Goal: Information Seeking & Learning: Learn about a topic

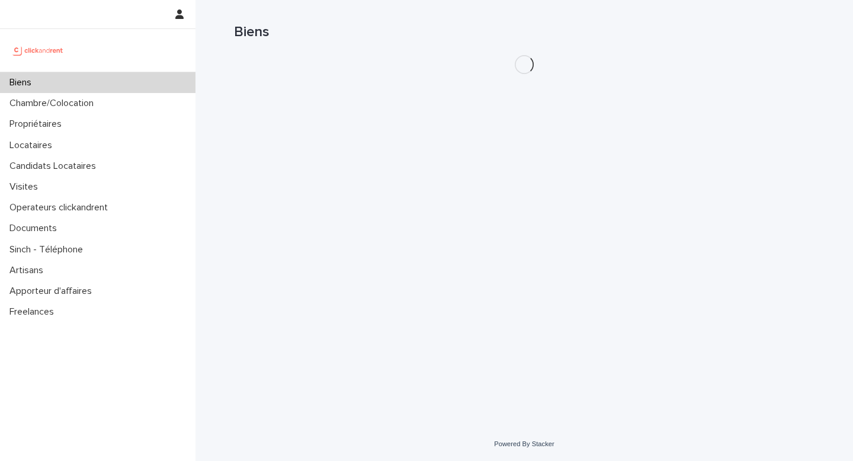
click at [102, 77] on div "Biens" at bounding box center [98, 82] width 196 height 21
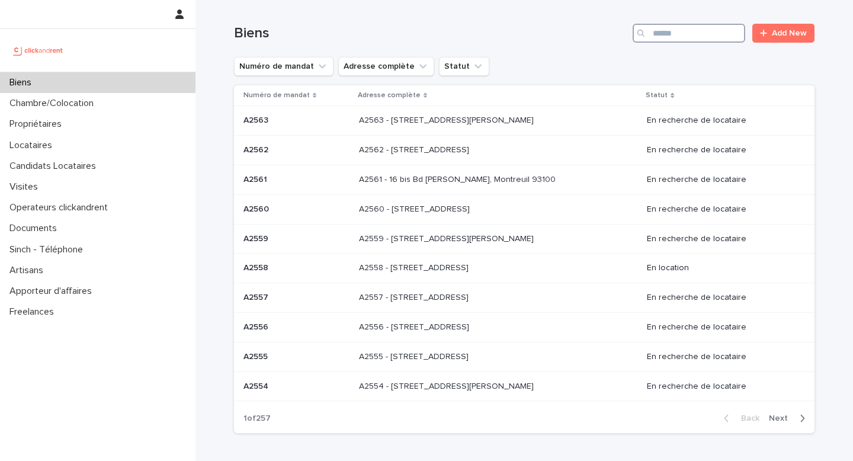
click at [666, 39] on input "Search" at bounding box center [689, 33] width 113 height 19
click at [674, 28] on input "Search" at bounding box center [689, 33] width 113 height 19
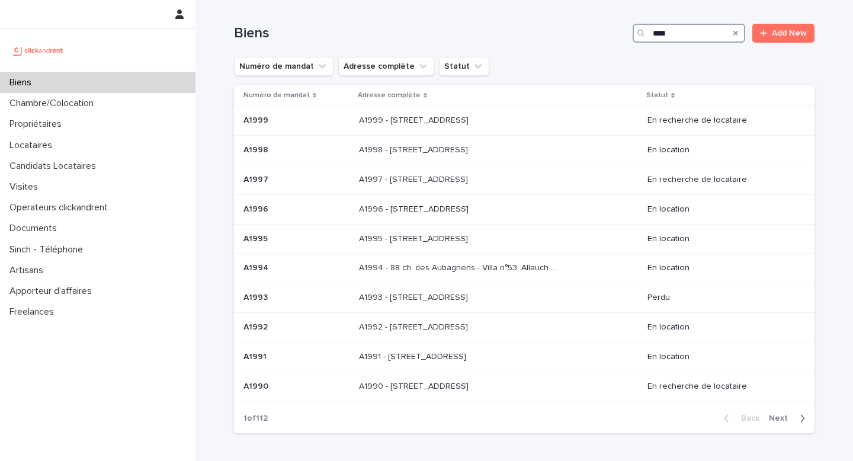
type input "*****"
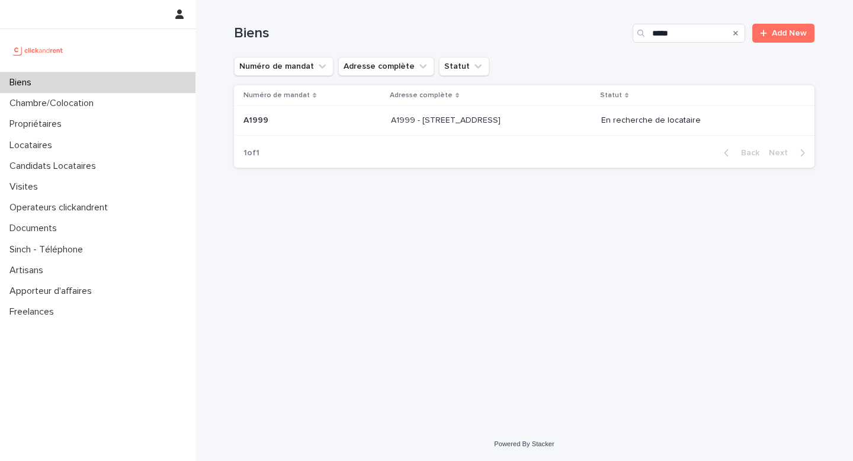
click at [503, 118] on p "A1999 - [STREET_ADDRESS]" at bounding box center [447, 119] width 112 height 12
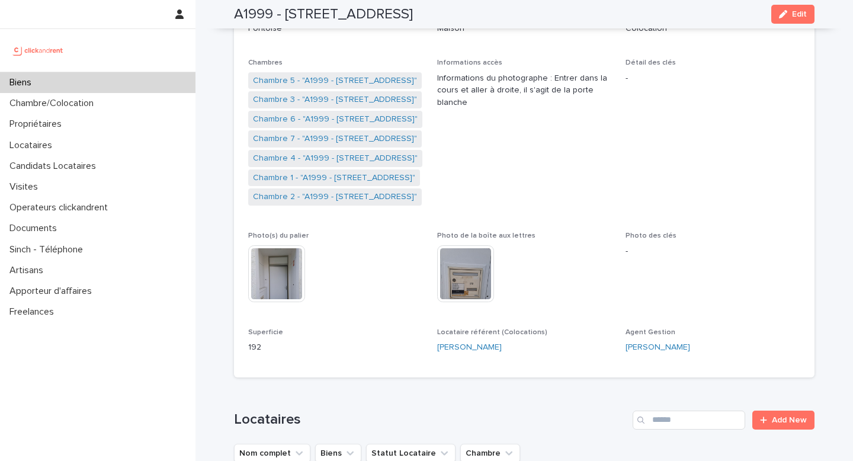
scroll to position [208, 0]
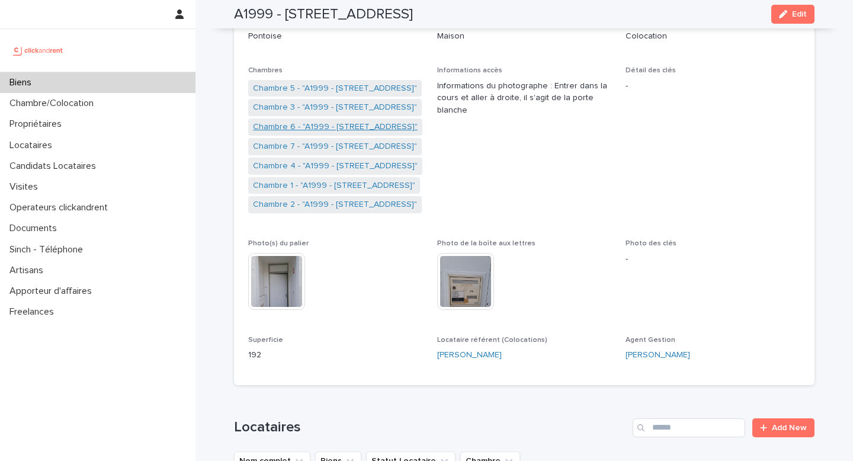
click at [385, 122] on link "Chambre 6 - "A1999 - [STREET_ADDRESS]"" at bounding box center [335, 127] width 165 height 12
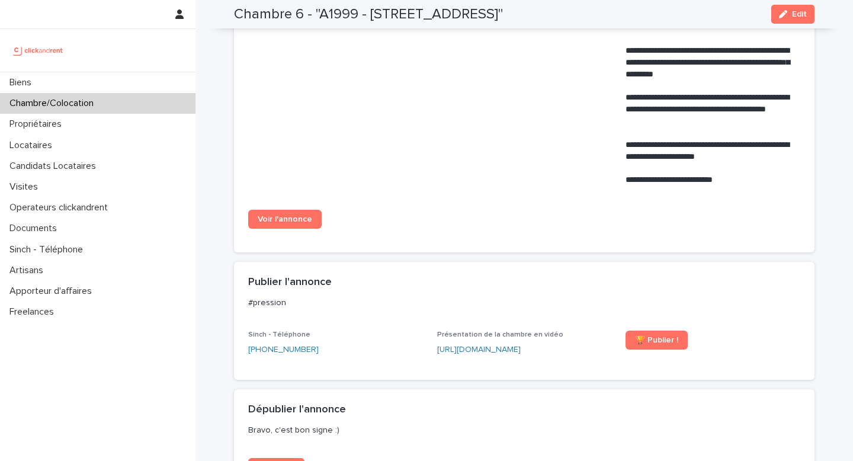
scroll to position [610, 0]
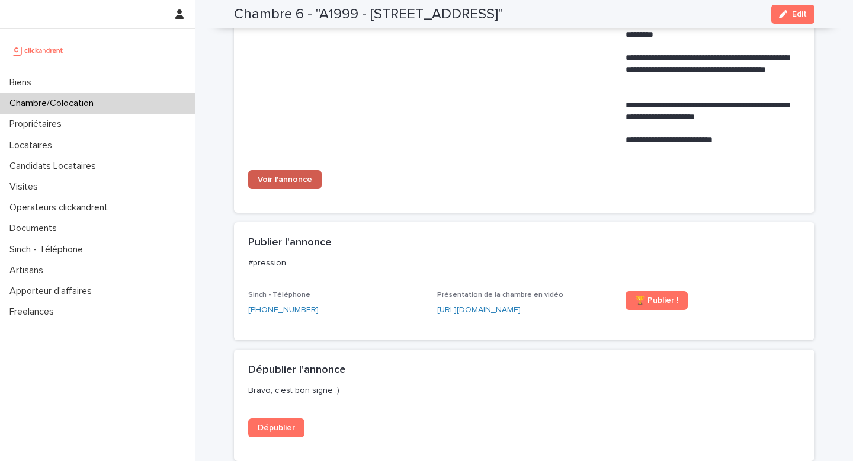
click at [307, 184] on link "Voir l'annonce" at bounding box center [284, 179] width 73 height 19
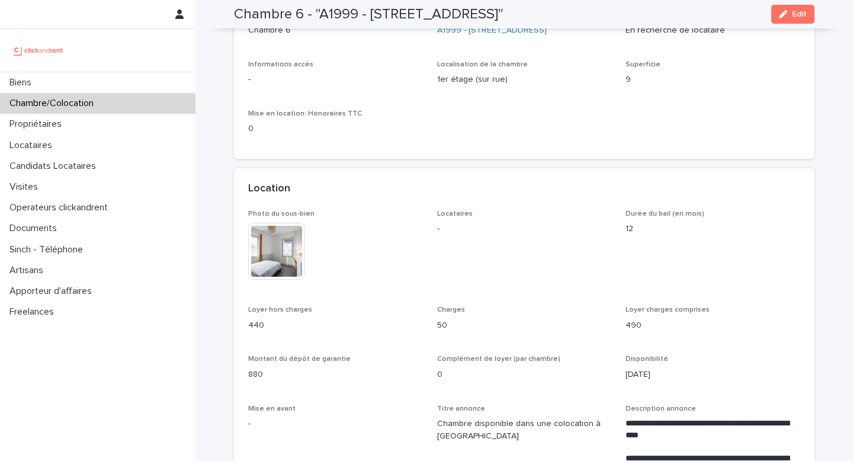
scroll to position [114, 0]
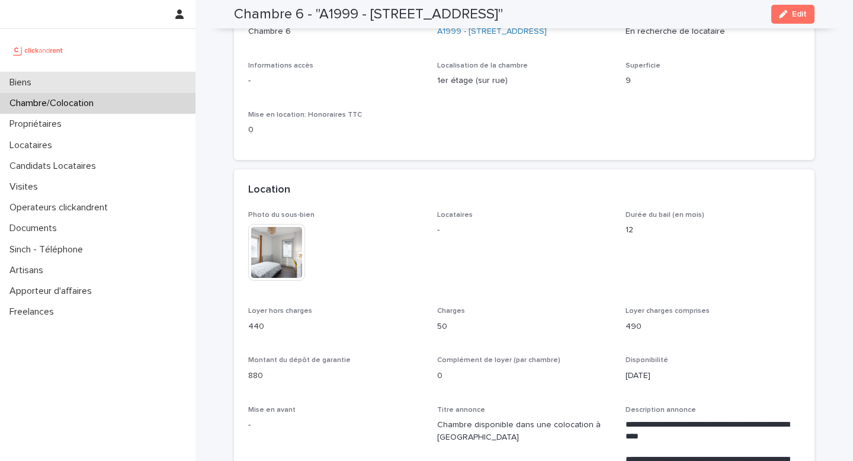
click at [157, 73] on div "Biens" at bounding box center [98, 82] width 196 height 21
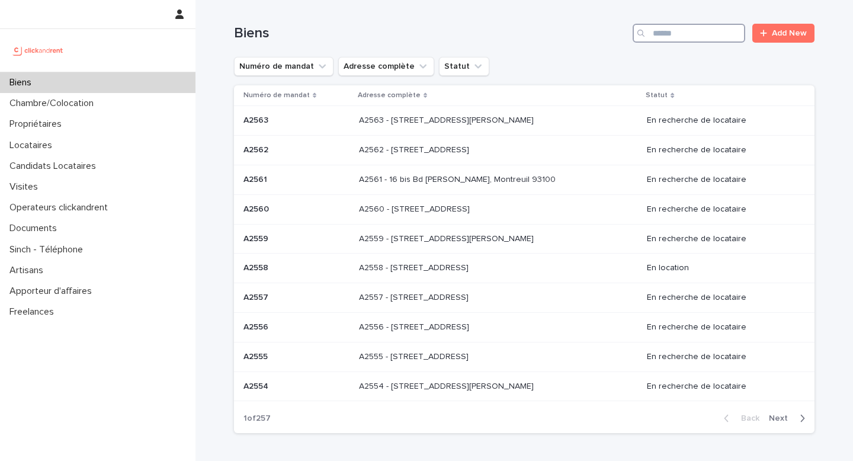
click at [670, 34] on input "Search" at bounding box center [689, 33] width 113 height 19
type input "*"
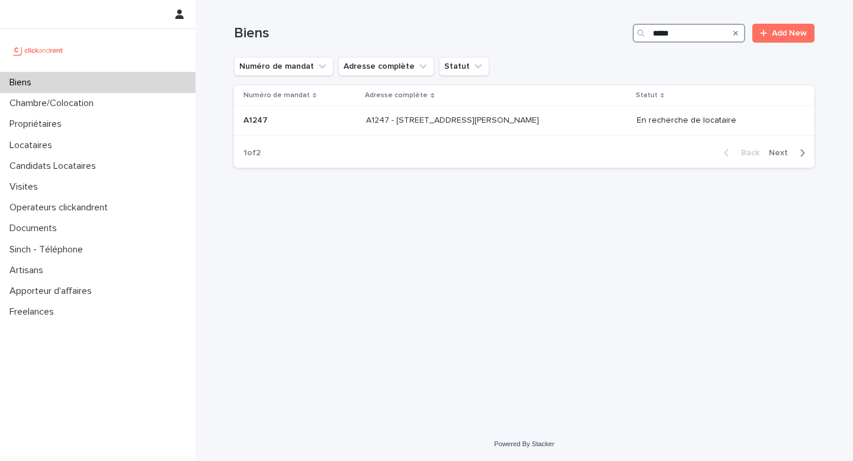
type input "*****"
click at [564, 127] on div "A1247 - [STREET_ADDRESS][PERSON_NAME] 92110 A1247 - [STREET_ADDRESS][PERSON_NAM…" at bounding box center [496, 121] width 261 height 20
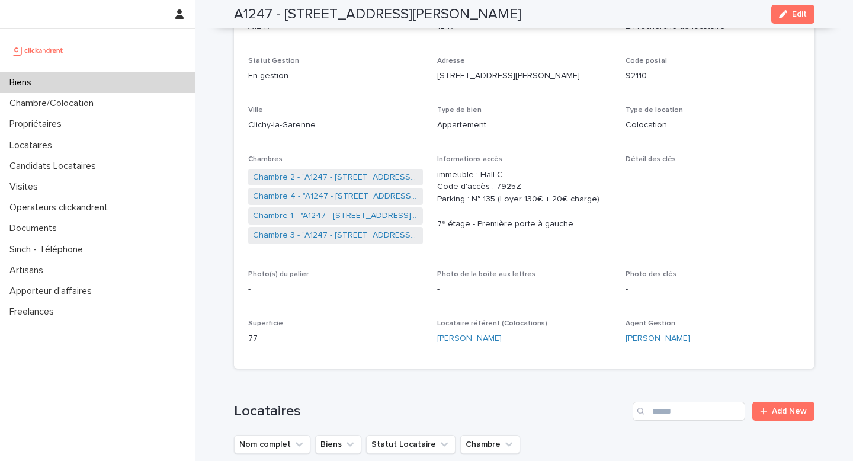
scroll to position [141, 0]
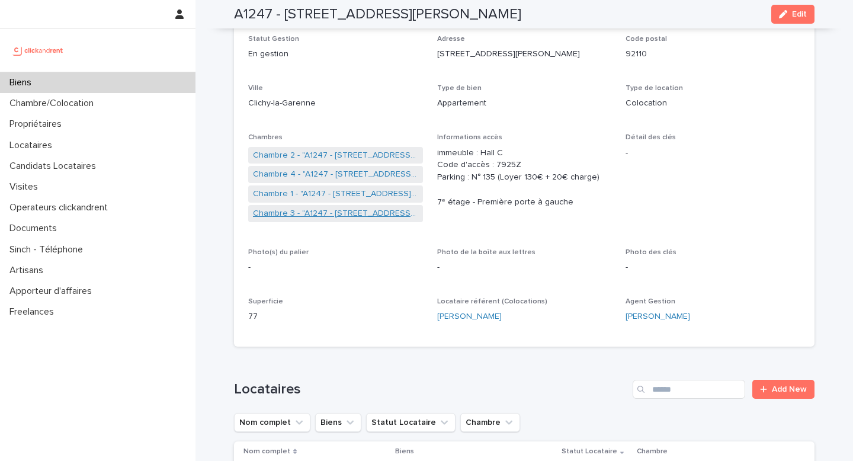
click at [364, 213] on link "Chambre 3 - "A1247 - [STREET_ADDRESS][PERSON_NAME]"" at bounding box center [335, 213] width 165 height 12
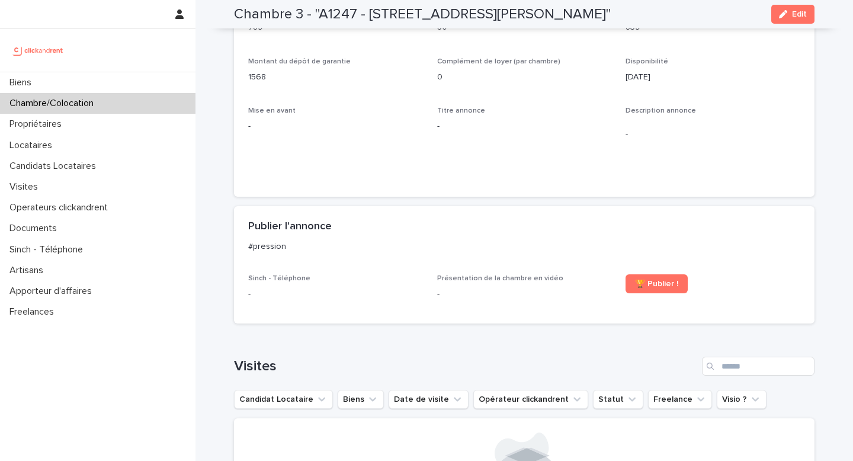
scroll to position [379, 0]
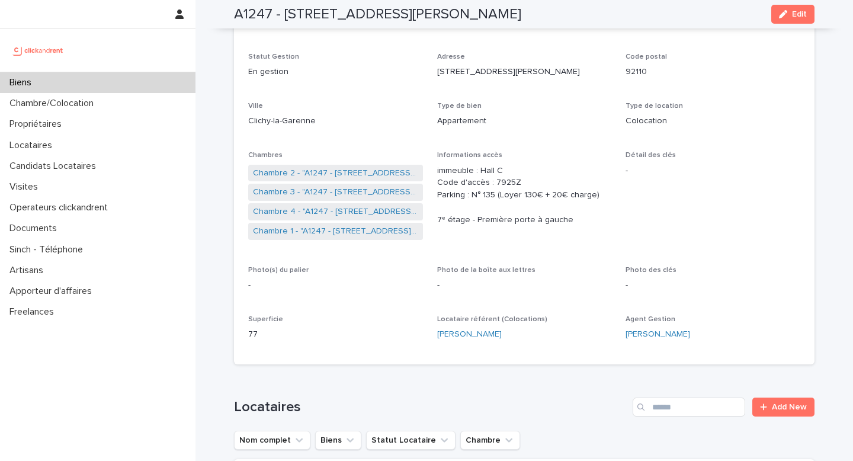
scroll to position [144, 0]
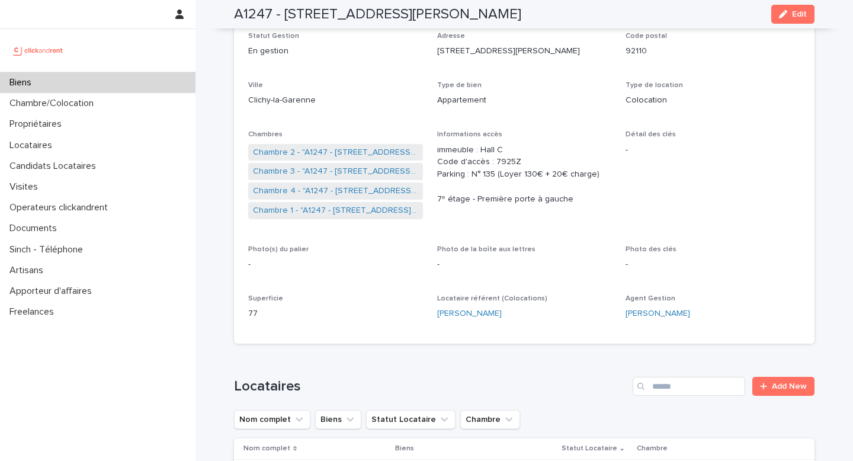
click at [343, 203] on span "Chambre 1 - "A1247 - [STREET_ADDRESS][PERSON_NAME]"" at bounding box center [335, 210] width 175 height 17
click at [343, 207] on link "Chambre 1 - "A1247 - [STREET_ADDRESS][PERSON_NAME]"" at bounding box center [335, 210] width 165 height 12
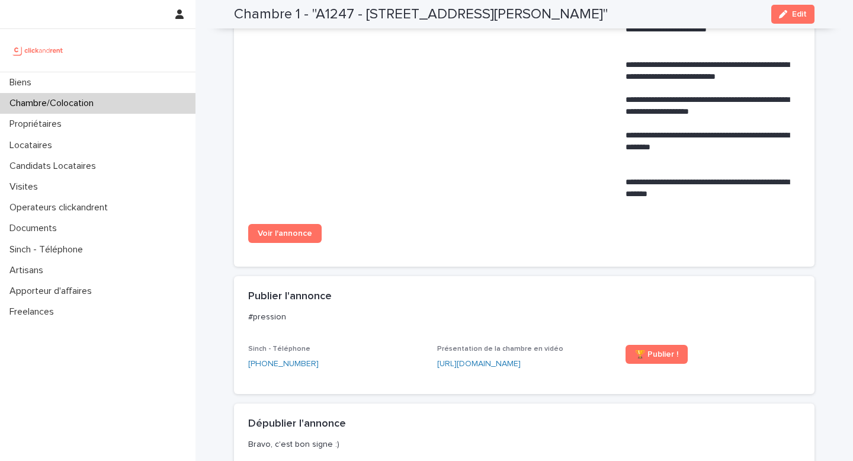
scroll to position [668, 0]
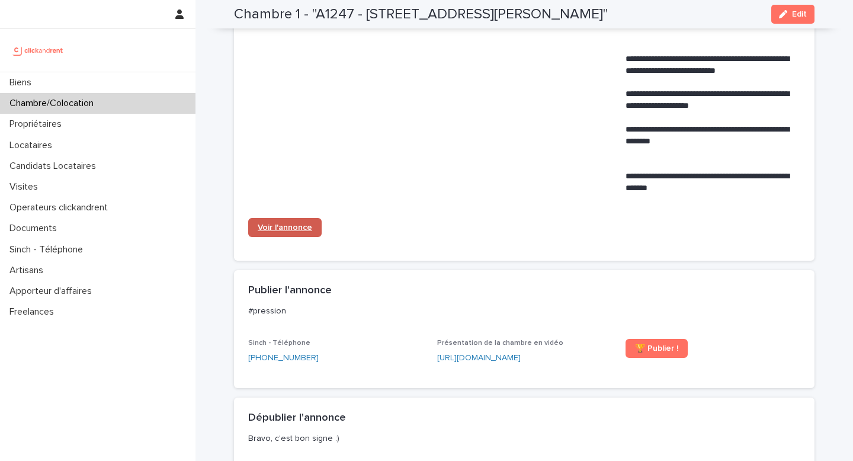
click at [295, 232] on span "Voir l'annonce" at bounding box center [285, 227] width 55 height 8
